Goal: Find specific page/section: Find specific page/section

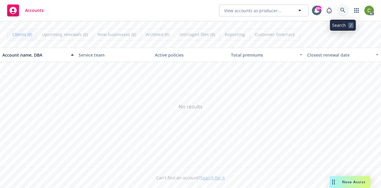
click at [344, 9] on icon at bounding box center [342, 10] width 5 height 5
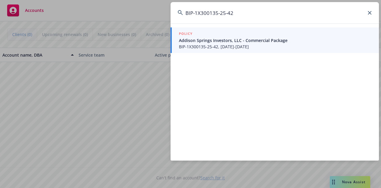
type input "BIP-1X300135-25-42"
click at [227, 45] on span "BIP-1X300135-25-42, [DATE]-[DATE]" at bounding box center [275, 46] width 193 height 6
